Goal: Task Accomplishment & Management: Manage account settings

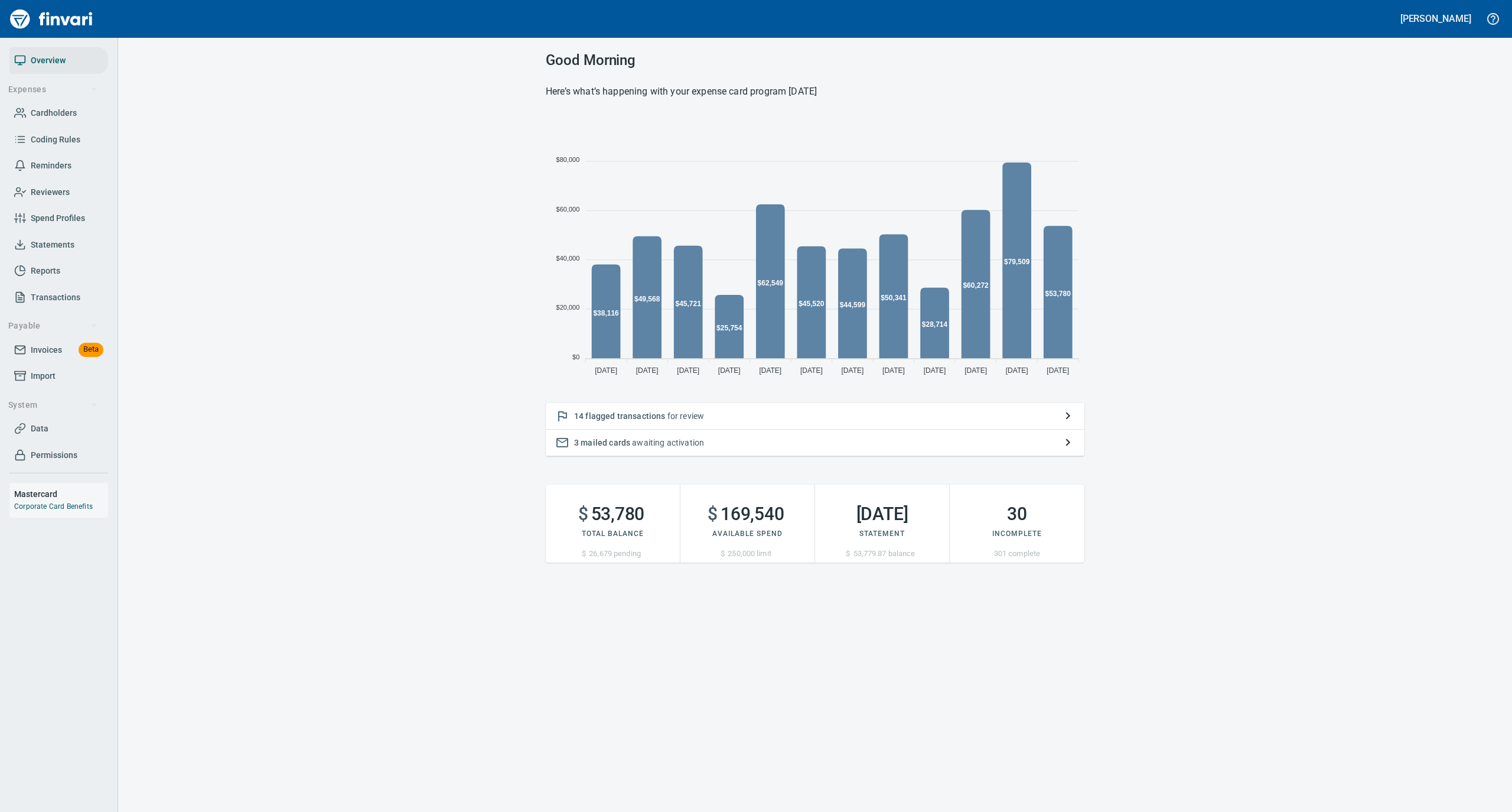
scroll to position [263, 527]
click at [48, 104] on link "Cardholders" at bounding box center [58, 113] width 98 height 27
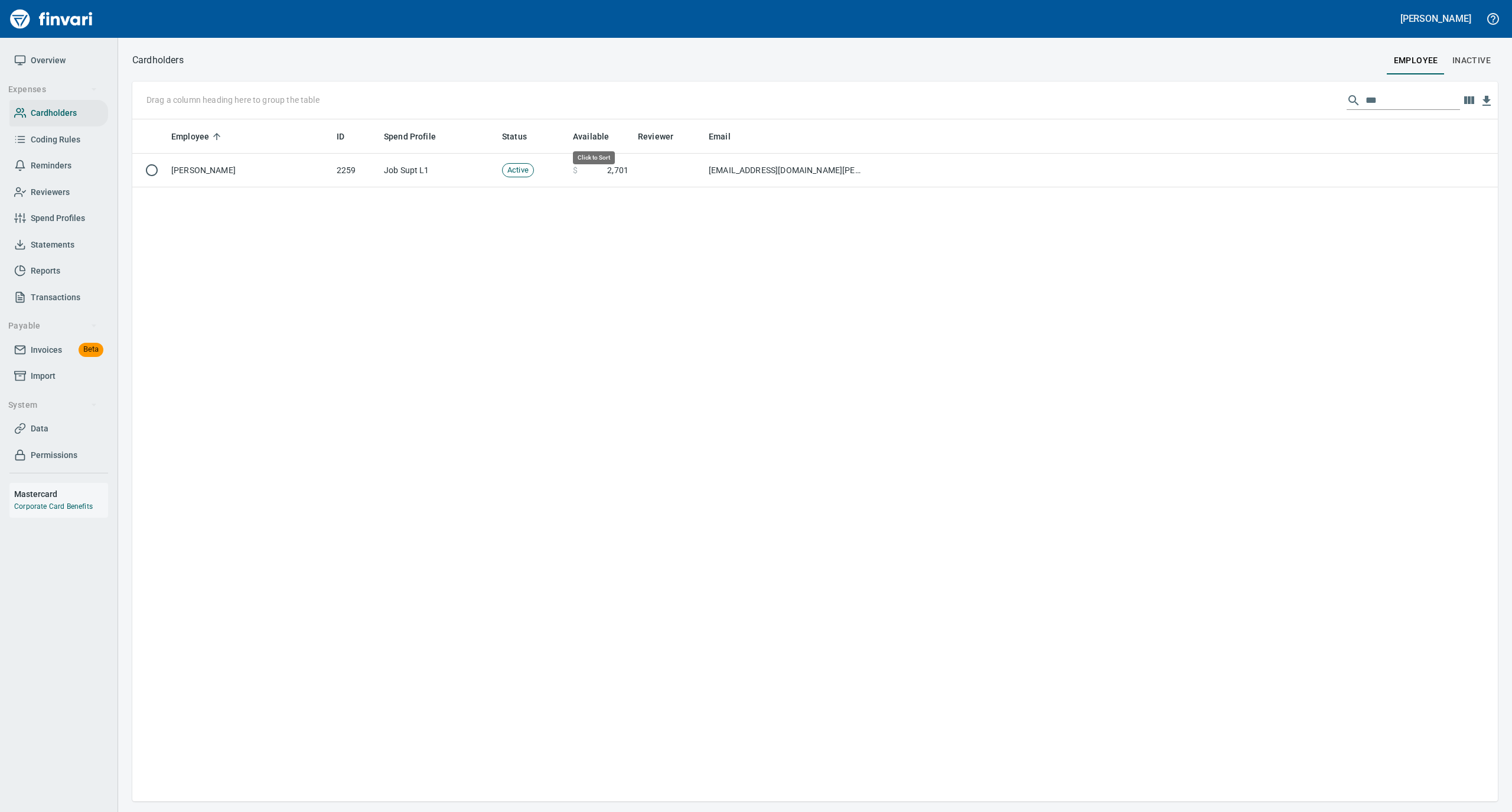
scroll to position [670, 1354]
drag, startPoint x: 1389, startPoint y: 98, endPoint x: 1338, endPoint y: 105, distance: 51.5
click at [1334, 105] on div "Drag a column heading here to group the table ***" at bounding box center [816, 100] width 1366 height 38
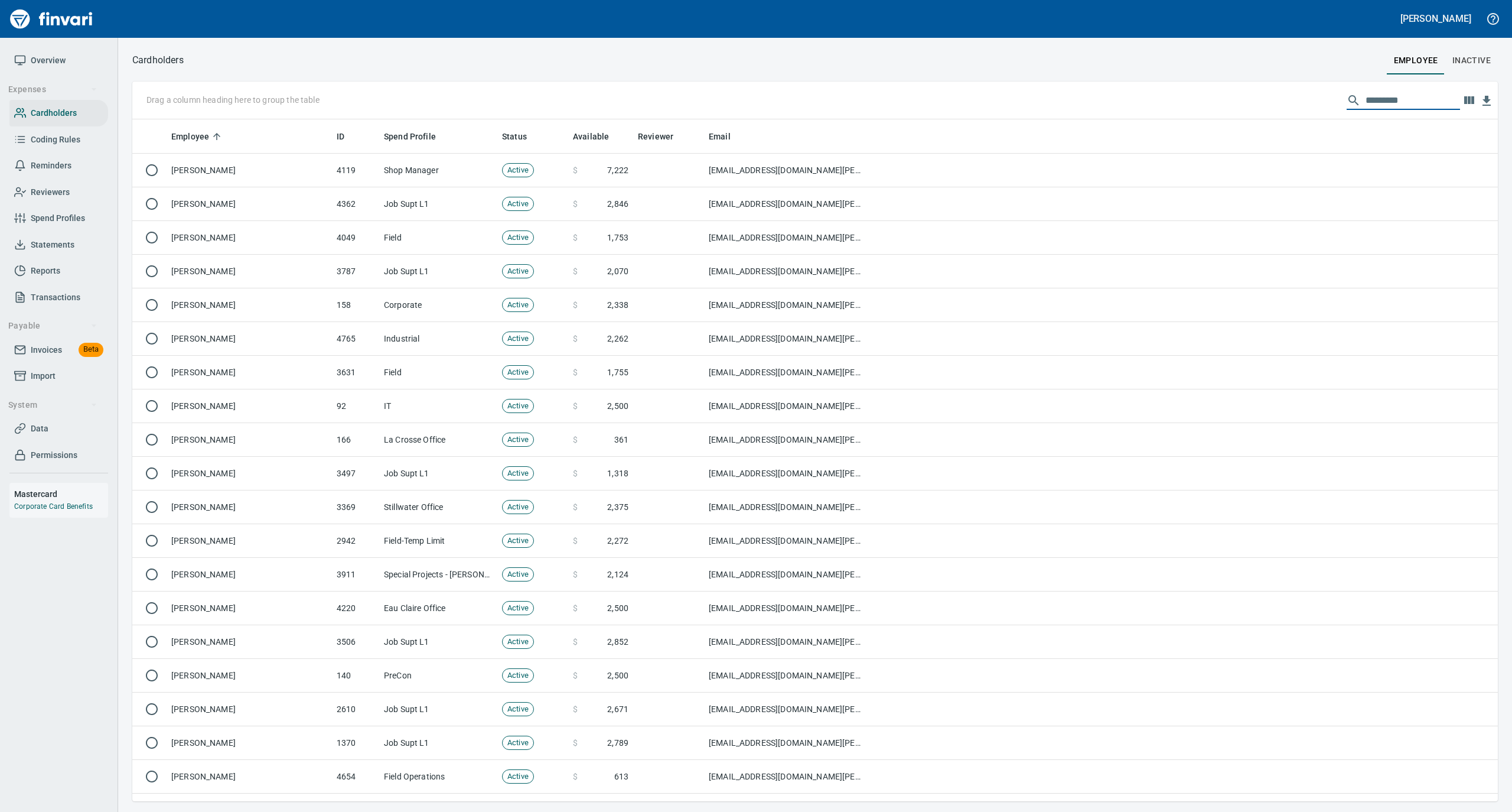
scroll to position [670, 1342]
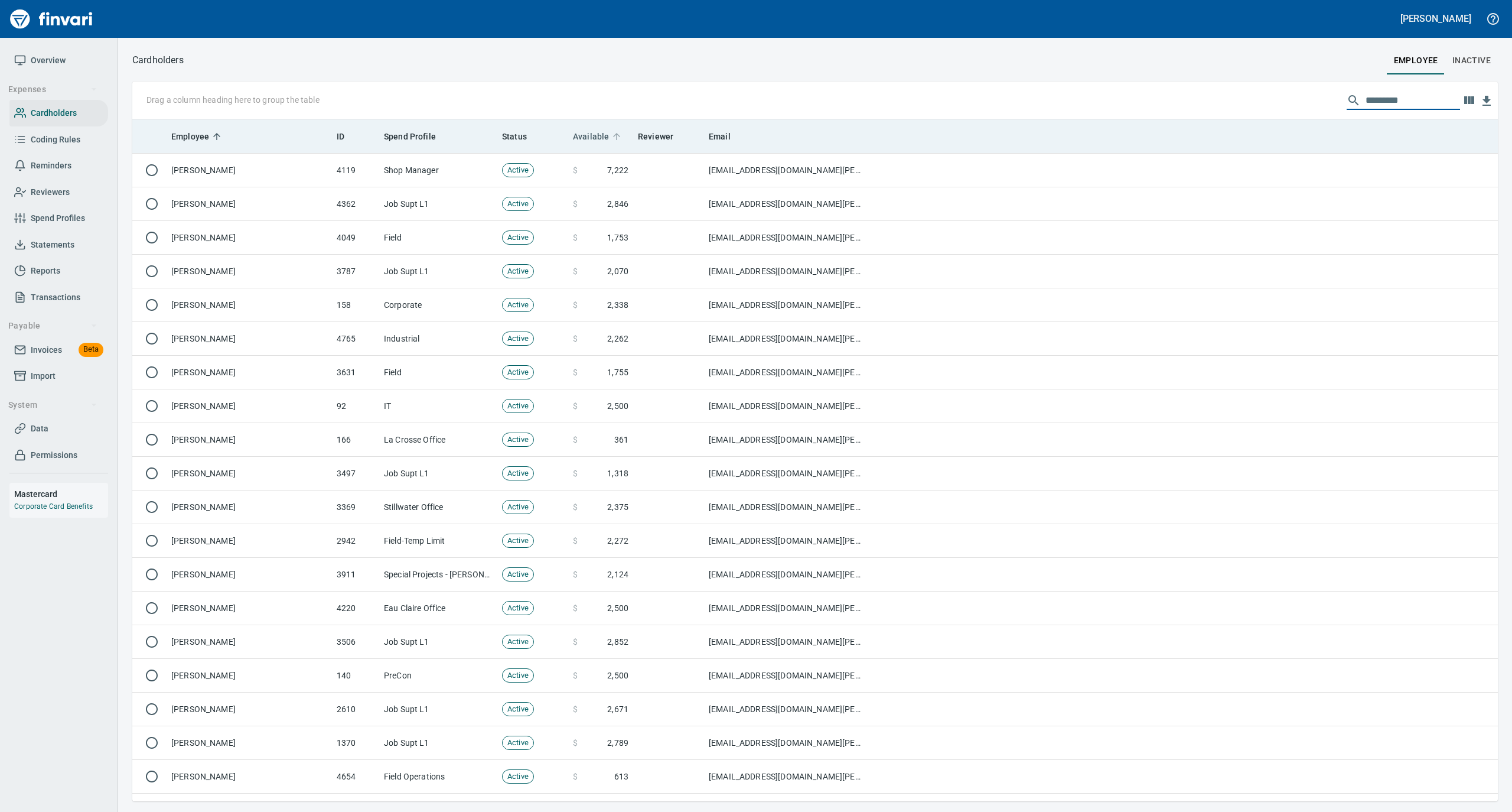
click at [617, 135] on icon at bounding box center [617, 136] width 7 height 7
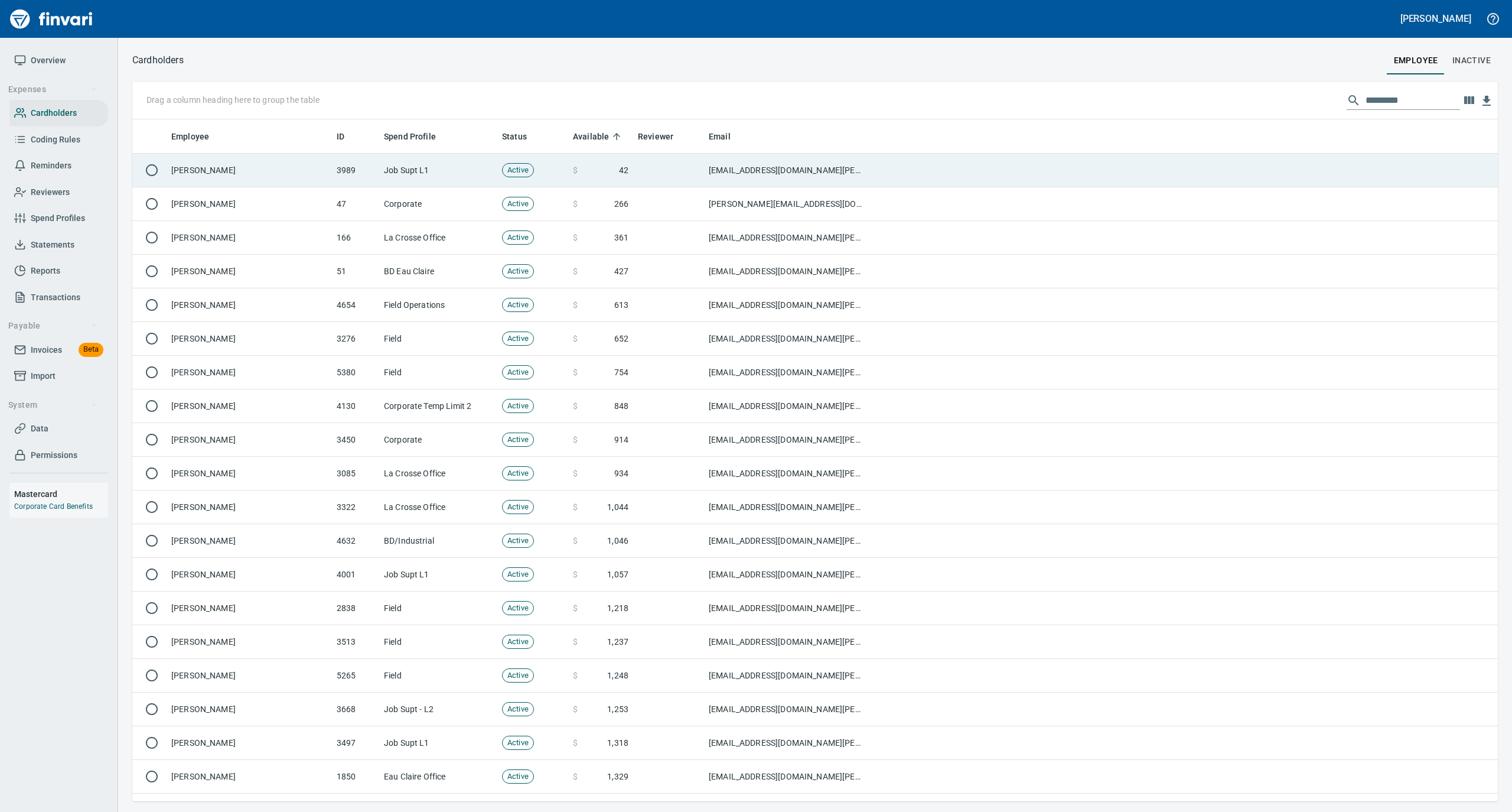
click at [397, 170] on td "Job Supt L1" at bounding box center [438, 170] width 118 height 33
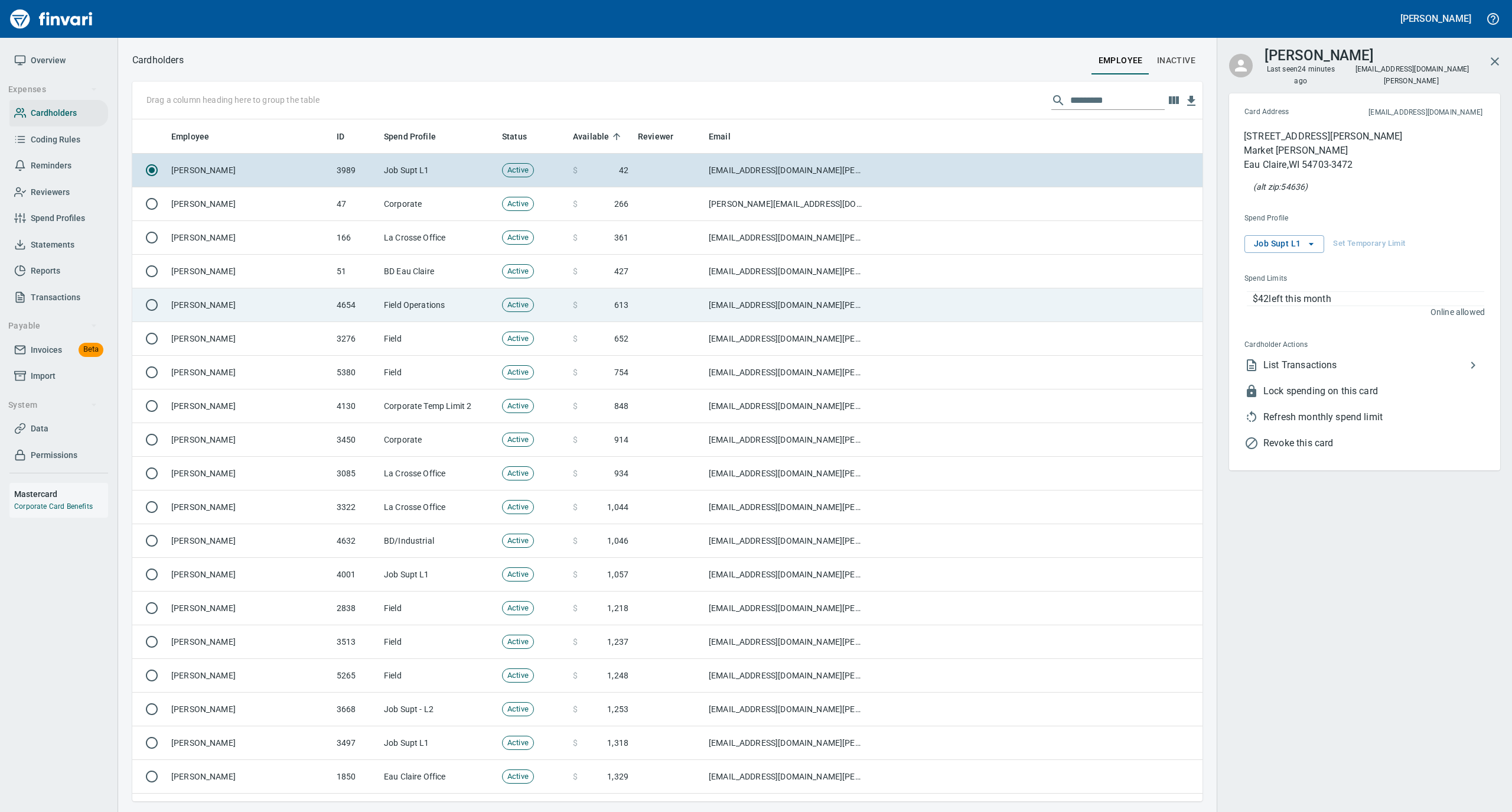
scroll to position [670, 1047]
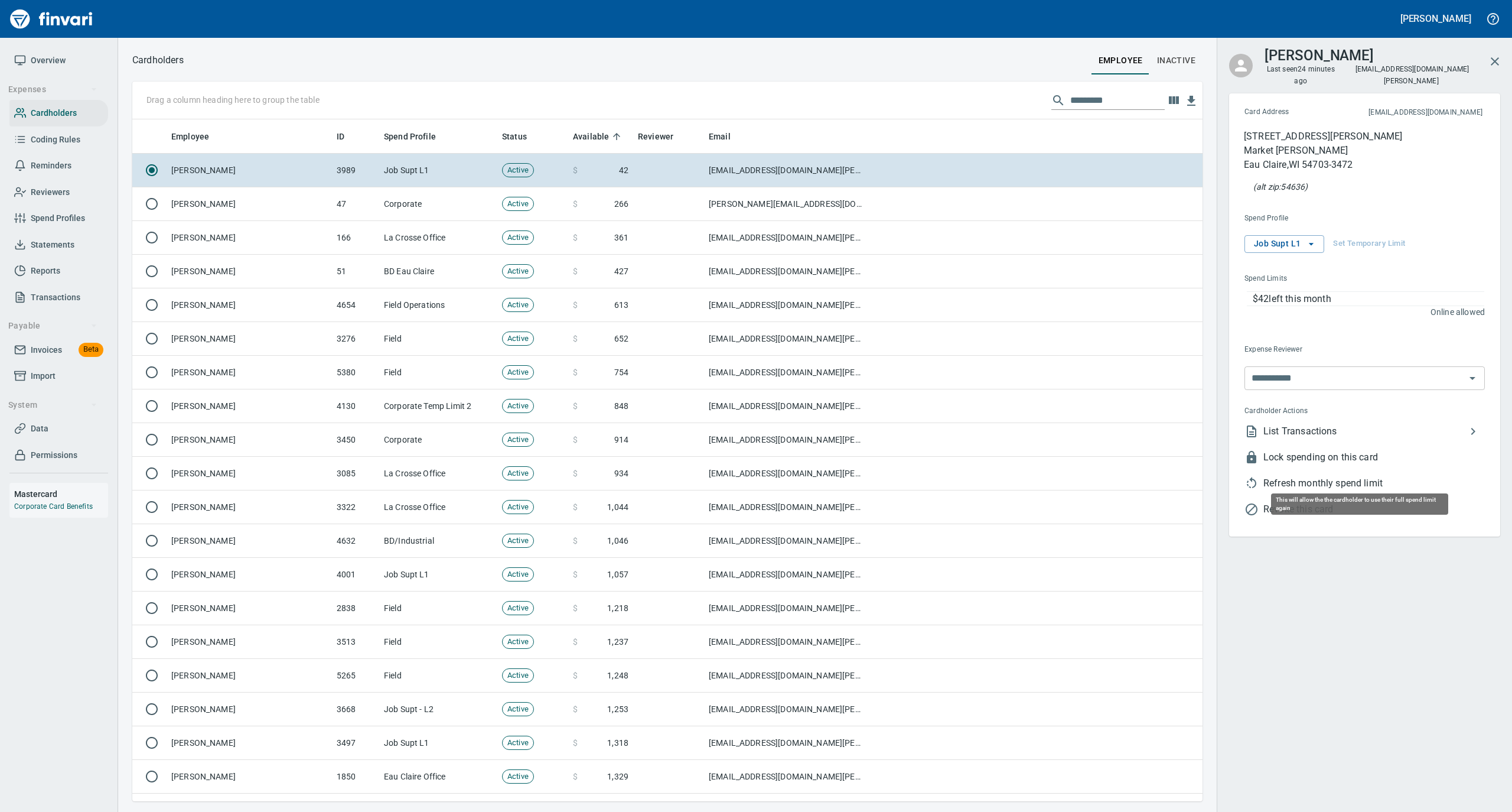
click at [1308, 478] on span "Refresh monthly spend limit" at bounding box center [1375, 483] width 222 height 14
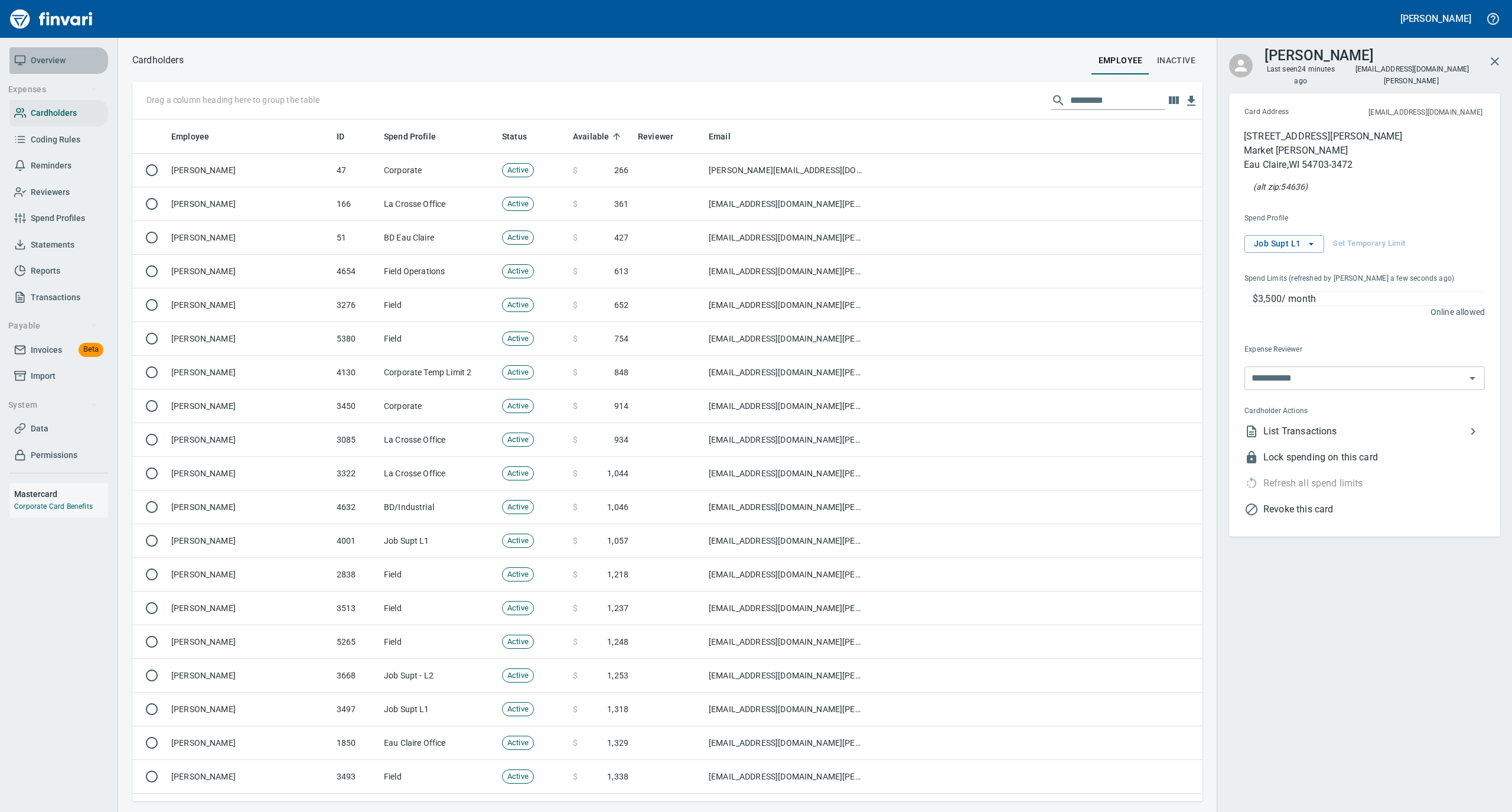
click at [49, 57] on span "Overview" at bounding box center [48, 60] width 35 height 15
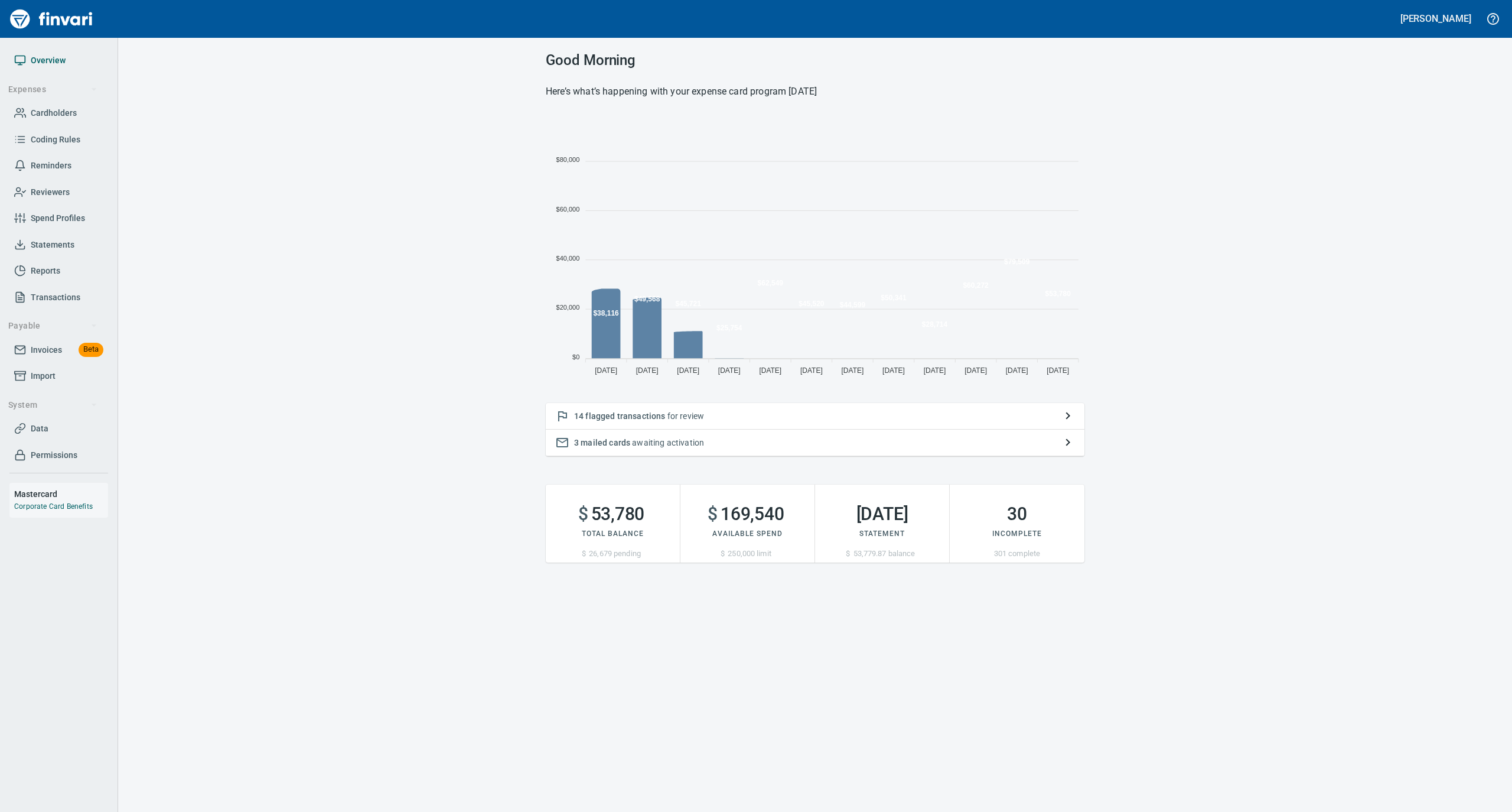
scroll to position [263, 527]
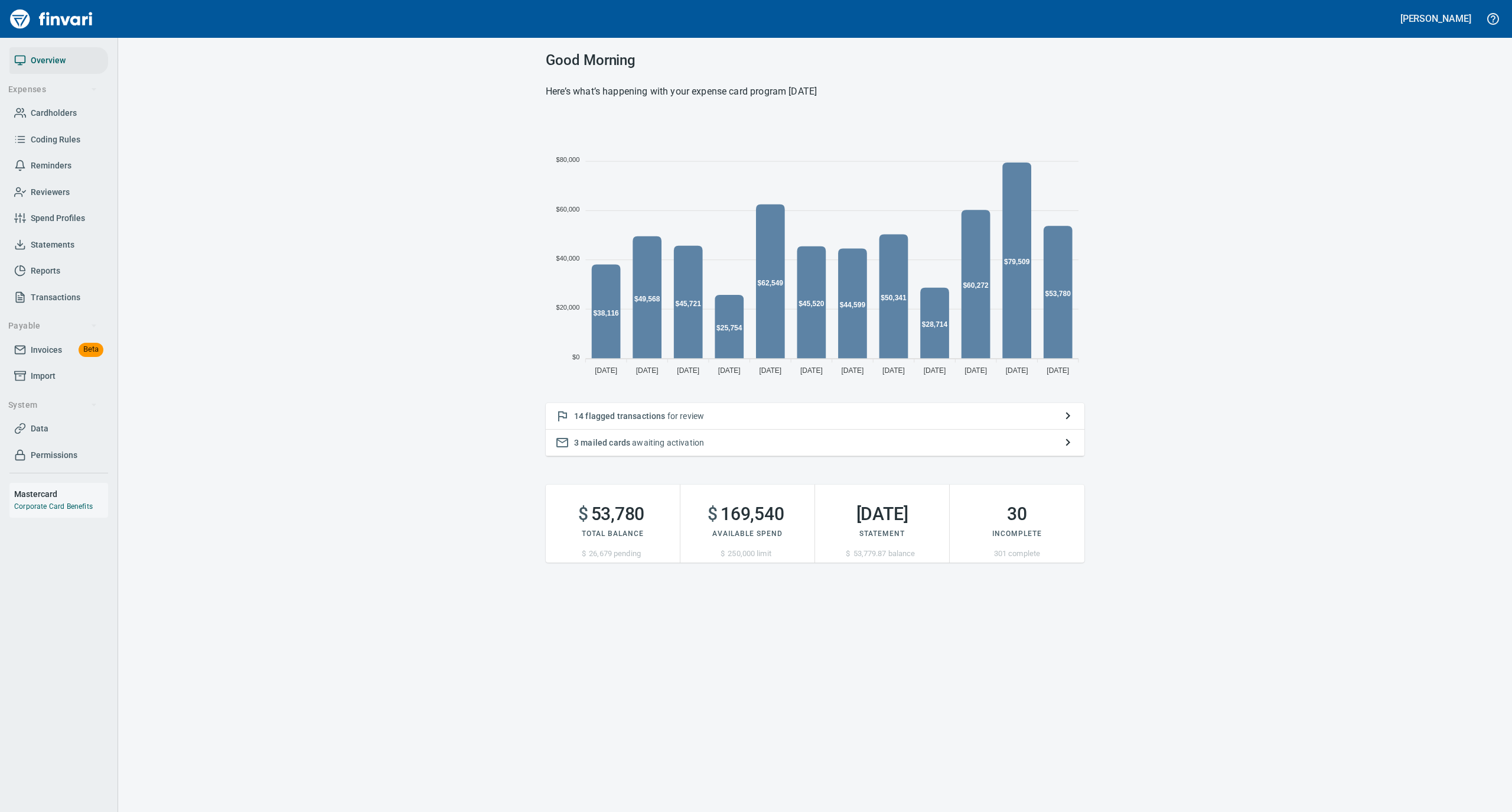
click at [816, 410] on p "14 flagged transactions for review" at bounding box center [815, 416] width 482 height 12
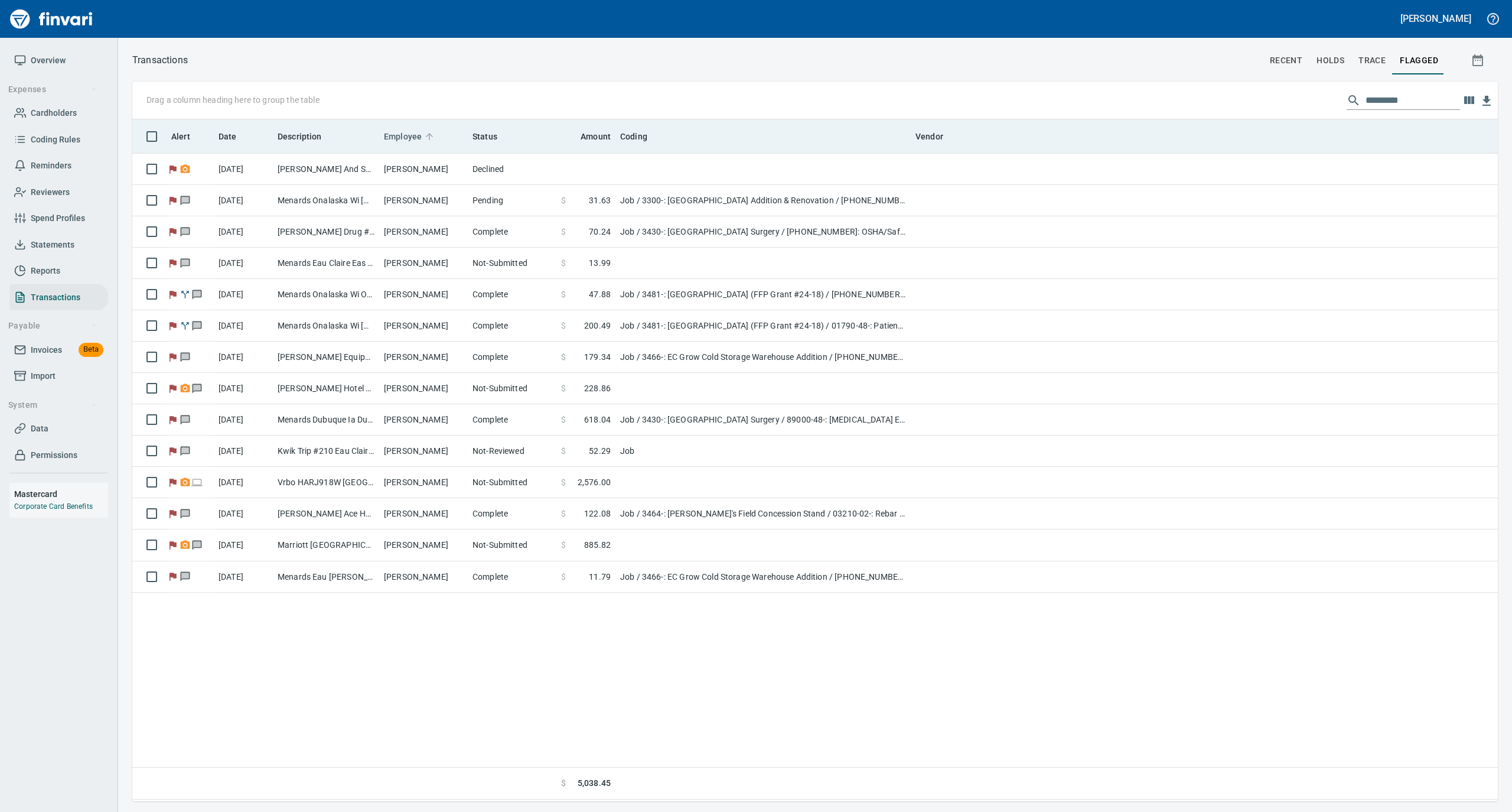
scroll to position [670, 1354]
click at [429, 133] on icon at bounding box center [429, 135] width 10 height 10
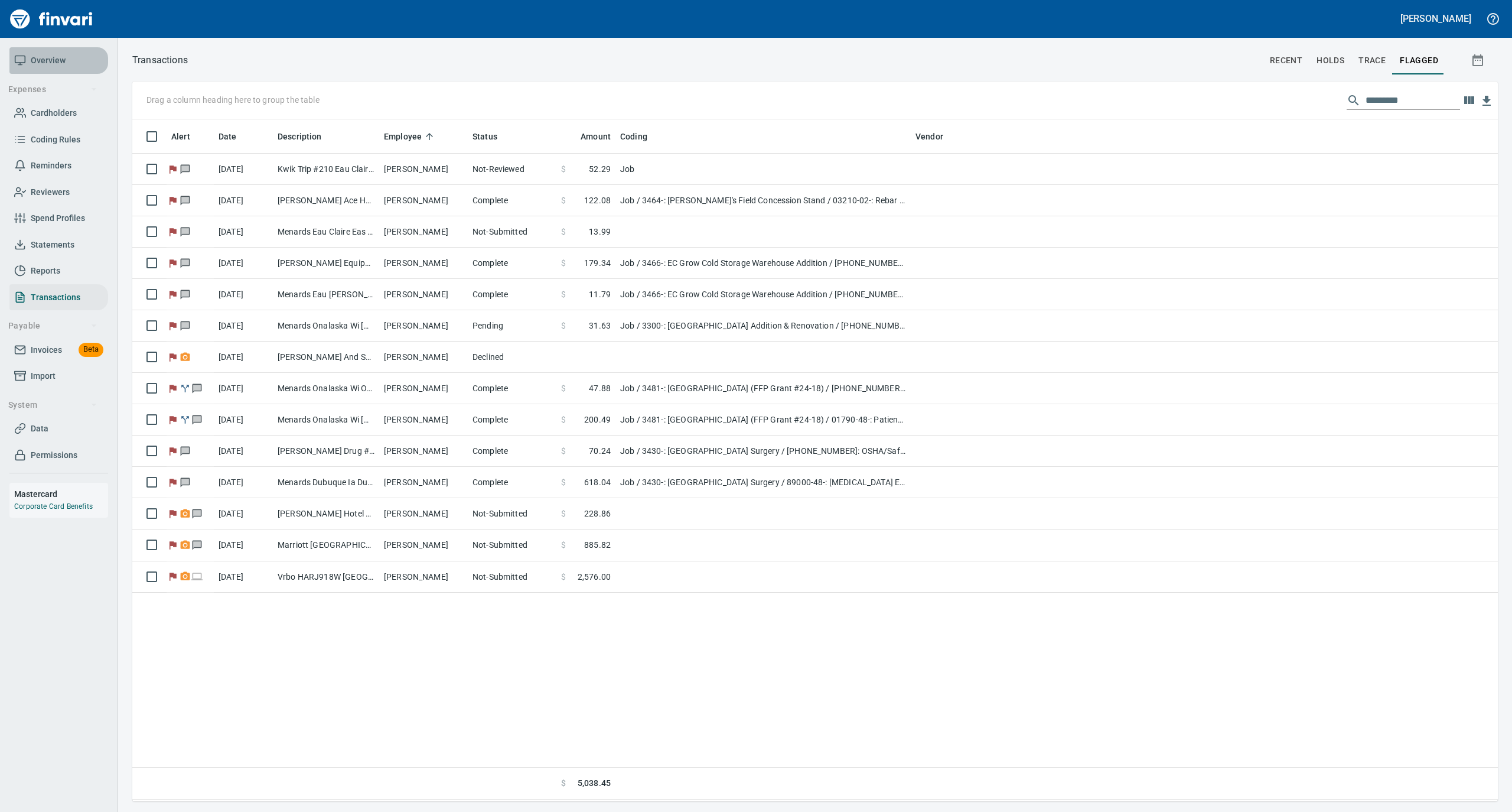
click at [56, 64] on span "Overview" at bounding box center [48, 60] width 35 height 15
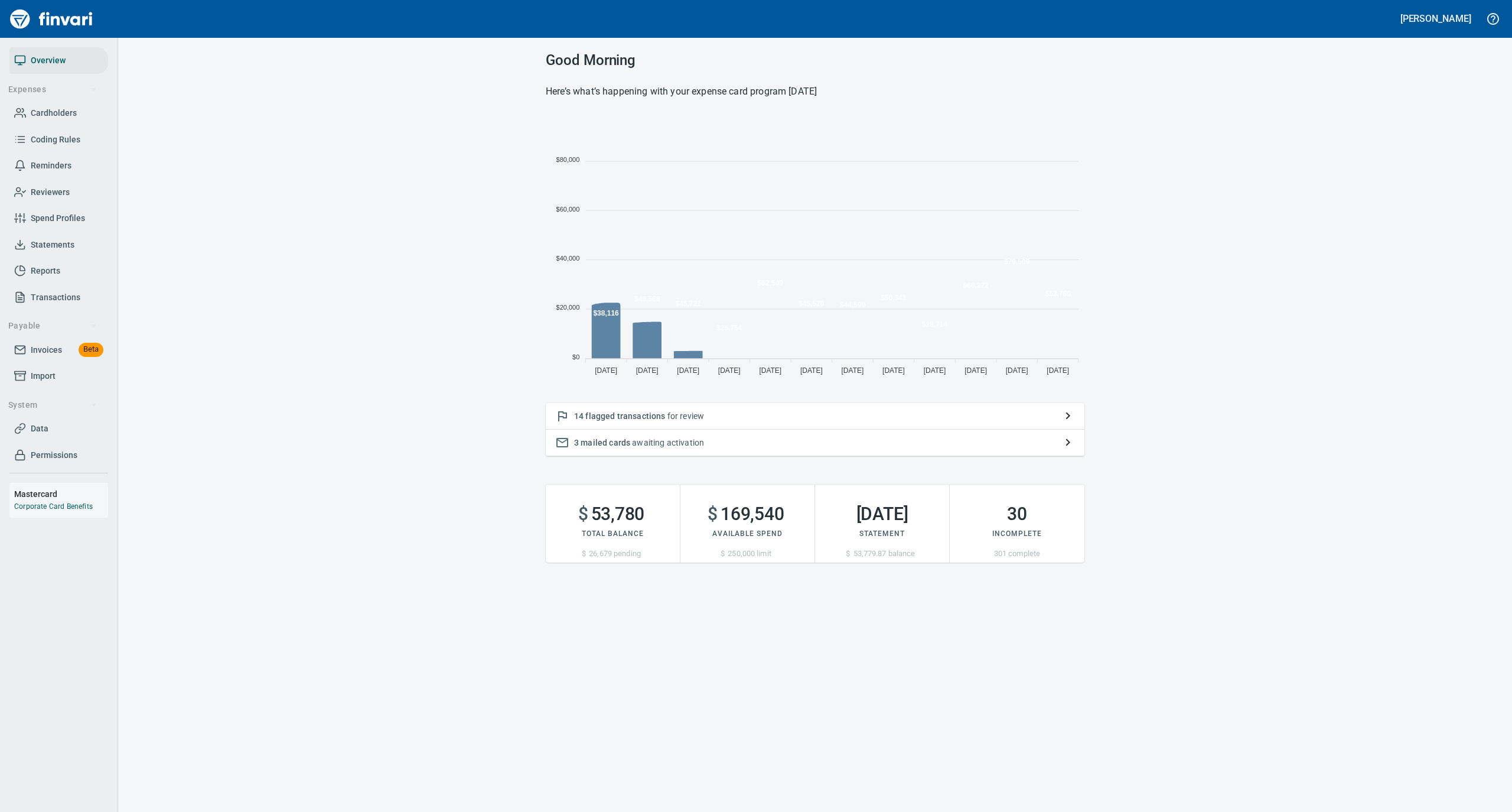
scroll to position [263, 527]
